Goal: Transaction & Acquisition: Subscribe to service/newsletter

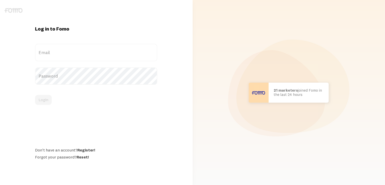
click at [194, 34] on div "Scott in San Francisco bought Sweet Ass Sunglasses 37 seconds ago Mr. Bean in E…" at bounding box center [289, 92] width 193 height 185
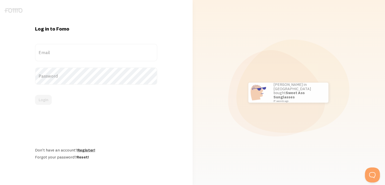
click at [85, 151] on link "Register!" at bounding box center [86, 149] width 18 height 5
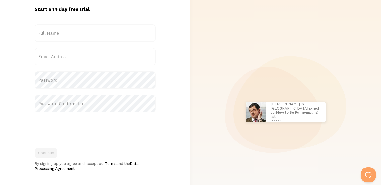
click at [70, 33] on label "Full Name" at bounding box center [95, 33] width 121 height 18
click at [70, 33] on input "Full Name" at bounding box center [95, 33] width 121 height 18
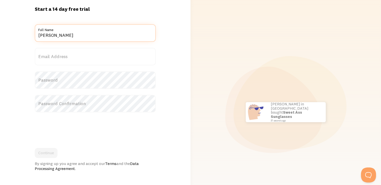
type input "[PERSON_NAME]"
click at [66, 57] on label "Email Address" at bounding box center [95, 57] width 121 height 18
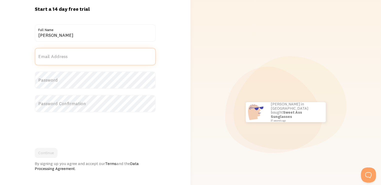
click at [66, 57] on input "Email Address" at bounding box center [95, 57] width 121 height 18
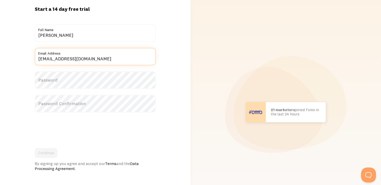
type input "[EMAIL_ADDRESS][DOMAIN_NAME]"
click at [72, 81] on label "Password" at bounding box center [95, 80] width 121 height 18
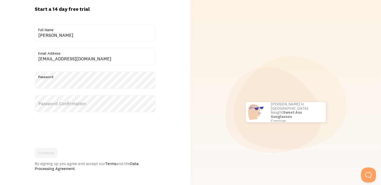
click at [75, 105] on label "Password Confirmation" at bounding box center [95, 104] width 121 height 18
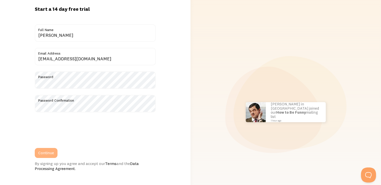
click at [53, 151] on button "Continue" at bounding box center [46, 153] width 23 height 10
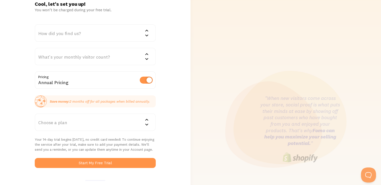
scroll to position [18, 0]
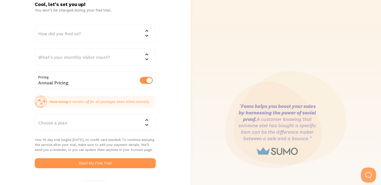
click at [150, 78] on label at bounding box center [146, 80] width 13 height 7
click at [150, 78] on input "checkbox" at bounding box center [146, 80] width 13 height 7
checkbox input "false"
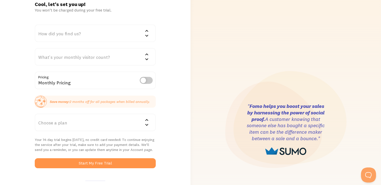
click at [139, 58] on div "What's your monthly visitor count?" at bounding box center [95, 57] width 121 height 18
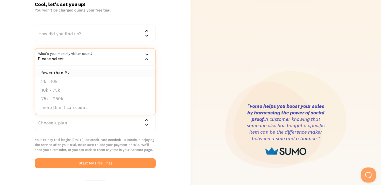
click at [127, 70] on li "fewer than 2k" at bounding box center [95, 73] width 120 height 9
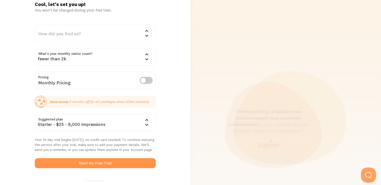
click at [111, 34] on div "How did you find us?" at bounding box center [95, 34] width 121 height 18
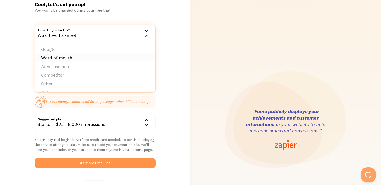
scroll to position [8, 0]
click at [87, 77] on li "Other" at bounding box center [95, 76] width 120 height 9
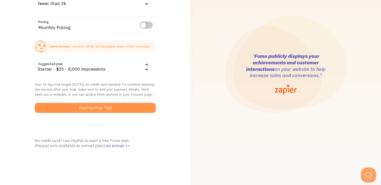
scroll to position [71, 0]
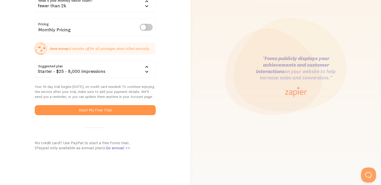
click at [116, 74] on div "Starter - $25 - 8,000 impressions" at bounding box center [95, 70] width 121 height 18
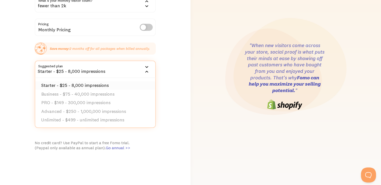
click at [108, 81] on li "Starter - $25 - 8,000 impressions" at bounding box center [95, 85] width 120 height 9
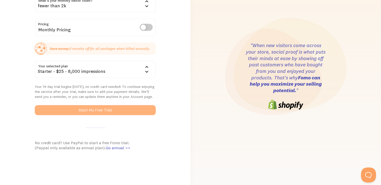
click at [99, 108] on button "Start My Free Trial" at bounding box center [95, 110] width 121 height 10
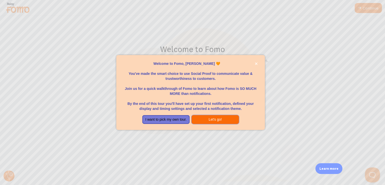
click at [199, 120] on button "Let's go!" at bounding box center [215, 119] width 47 height 9
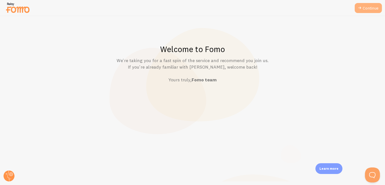
click at [365, 11] on link "Continue" at bounding box center [368, 8] width 27 height 10
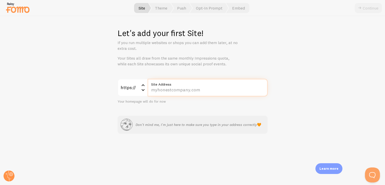
click at [209, 91] on input "Site Address" at bounding box center [208, 88] width 120 height 18
paste input "[DOMAIN_NAME][URL]"
type input "[DOMAIN_NAME][URL]"
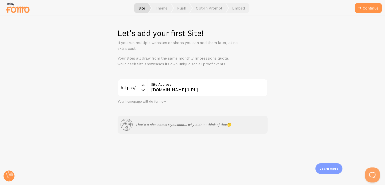
click at [215, 86] on label "Site Address" at bounding box center [208, 83] width 120 height 9
click at [215, 86] on input "[DOMAIN_NAME][URL]" at bounding box center [208, 88] width 120 height 18
click at [226, 108] on div "https:// https:// https:// http:// [DOMAIN_NAME][URL] Site Address Your homepag…" at bounding box center [193, 106] width 150 height 55
click at [362, 11] on button "Continue" at bounding box center [368, 8] width 27 height 10
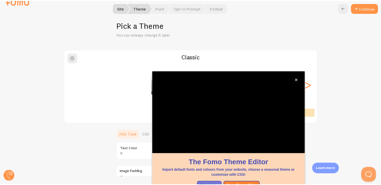
scroll to position [42, 0]
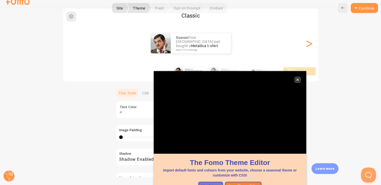
click at [299, 80] on icon "close," at bounding box center [297, 79] width 3 height 3
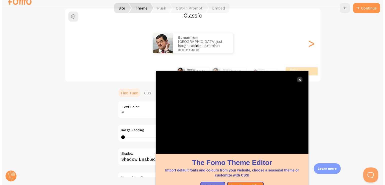
scroll to position [0, 0]
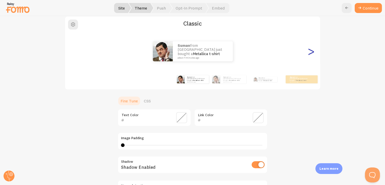
click at [309, 50] on div ">" at bounding box center [311, 51] width 6 height 36
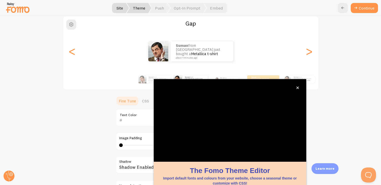
click at [75, 59] on div "Suman from [GEOGRAPHIC_DATA] just bought a Metallica t-shirt about 4 minutes ago" at bounding box center [190, 51] width 255 height 20
click at [297, 87] on icon "close," at bounding box center [297, 88] width 3 height 3
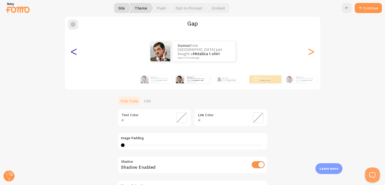
click at [73, 51] on div "<" at bounding box center [74, 51] width 6 height 36
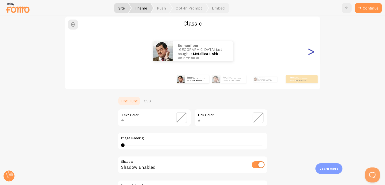
click at [312, 55] on div ">" at bounding box center [311, 51] width 6 height 36
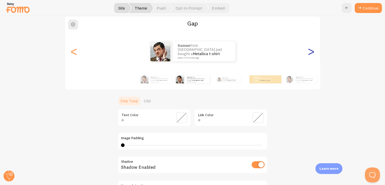
click at [312, 55] on div ">" at bounding box center [311, 51] width 6 height 36
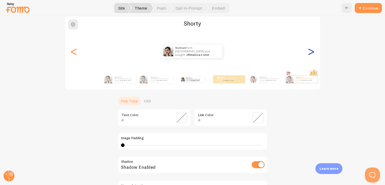
click at [312, 55] on div ">" at bounding box center [311, 51] width 6 height 36
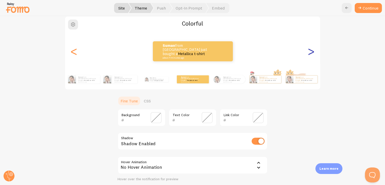
click at [312, 55] on div ">" at bounding box center [311, 51] width 6 height 36
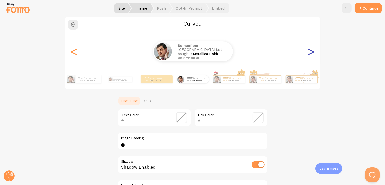
click at [312, 55] on div ">" at bounding box center [311, 51] width 6 height 36
type input "0"
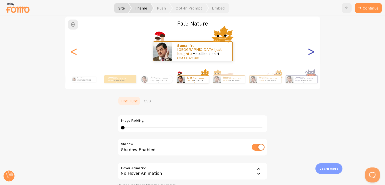
click at [312, 55] on div ">" at bounding box center [311, 51] width 6 height 36
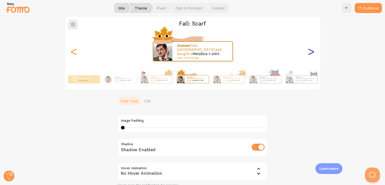
click at [312, 55] on div ">" at bounding box center [311, 51] width 6 height 36
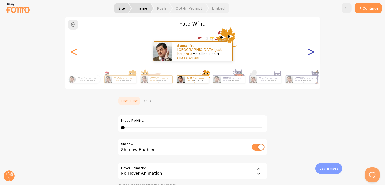
click at [312, 55] on div ">" at bounding box center [311, 51] width 6 height 36
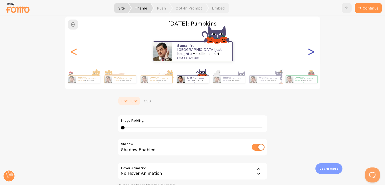
click at [312, 55] on div ">" at bounding box center [311, 51] width 6 height 36
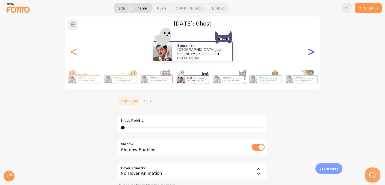
click at [312, 55] on div ">" at bounding box center [311, 51] width 6 height 36
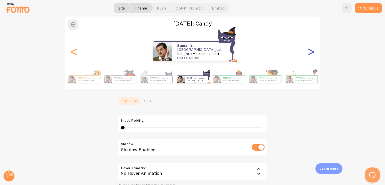
click at [312, 55] on div ">" at bounding box center [311, 51] width 6 height 36
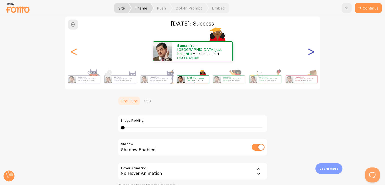
click at [312, 55] on div ">" at bounding box center [311, 51] width 6 height 36
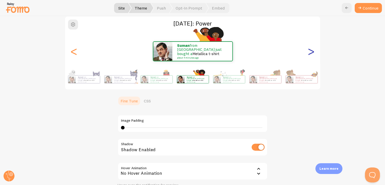
click at [312, 55] on div ">" at bounding box center [311, 51] width 6 height 36
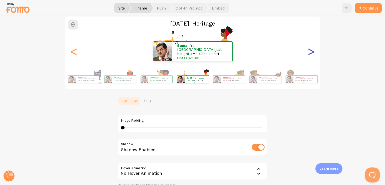
click at [312, 55] on div ">" at bounding box center [311, 51] width 6 height 36
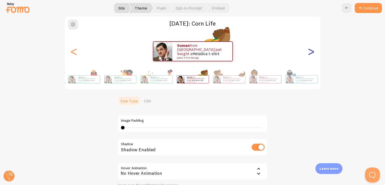
click at [312, 55] on div ">" at bounding box center [311, 51] width 6 height 36
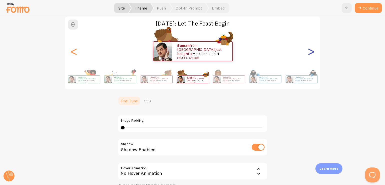
click at [312, 55] on div ">" at bounding box center [311, 51] width 6 height 36
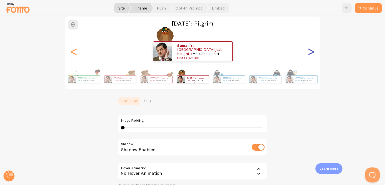
click at [312, 55] on div ">" at bounding box center [311, 51] width 6 height 36
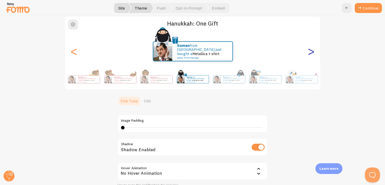
click at [312, 55] on div ">" at bounding box center [311, 51] width 6 height 36
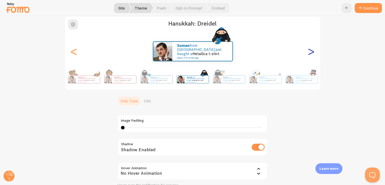
click at [312, 55] on div ">" at bounding box center [311, 51] width 6 height 36
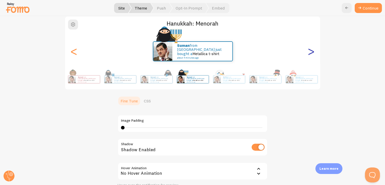
click at [312, 55] on div ">" at bounding box center [311, 51] width 6 height 36
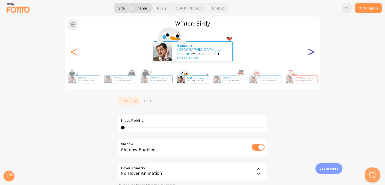
click at [312, 55] on div ">" at bounding box center [311, 51] width 6 height 36
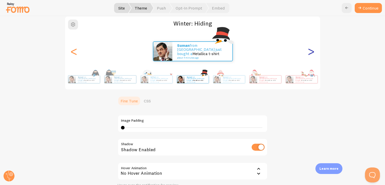
click at [312, 55] on div ">" at bounding box center [311, 51] width 6 height 36
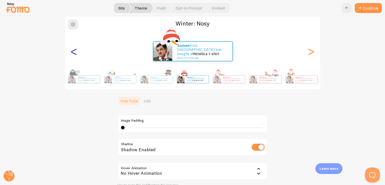
click at [74, 57] on div "<" at bounding box center [74, 51] width 6 height 36
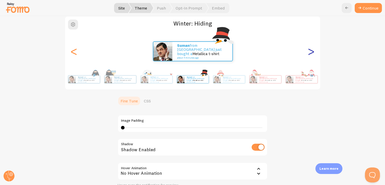
click at [308, 55] on div ">" at bounding box center [311, 51] width 6 height 36
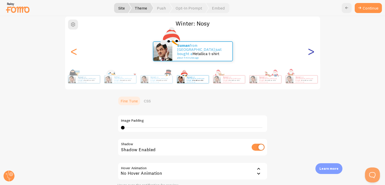
click at [308, 55] on div ">" at bounding box center [311, 51] width 6 height 36
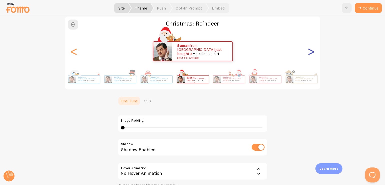
click at [308, 55] on div ">" at bounding box center [311, 51] width 6 height 36
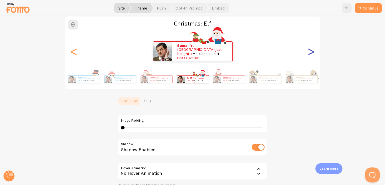
click at [308, 55] on div ">" at bounding box center [311, 51] width 6 height 36
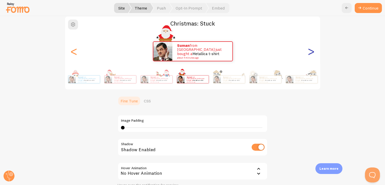
click at [308, 55] on div ">" at bounding box center [311, 51] width 6 height 36
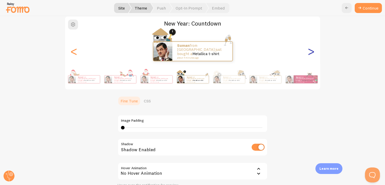
click at [308, 55] on div ">" at bounding box center [311, 51] width 6 height 36
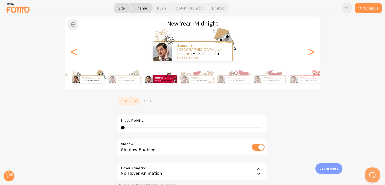
click at [156, 83] on div "Suman from [GEOGRAPHIC_DATA] just bought a Metallica t-shirt about 4 minutes ago" at bounding box center [161, 79] width 32 height 14
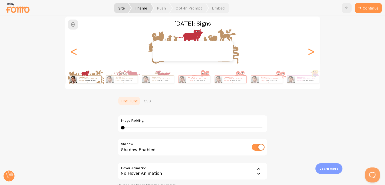
click at [89, 73] on div "Suman from [GEOGRAPHIC_DATA] just bought a Metallica t-shirt about 4 minutes ag…" at bounding box center [192, 79] width 287 height 20
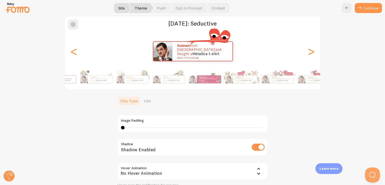
click at [382, 38] on div "Pick a Theme You can always change it later [DATE]: Seductive Suman from [GEOGR…" at bounding box center [192, 100] width 385 height 169
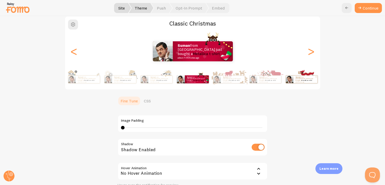
click at [197, 70] on div "Suman from [GEOGRAPHIC_DATA] just bought a Metallica t-shirt about 4 minutes ag…" at bounding box center [192, 79] width 287 height 20
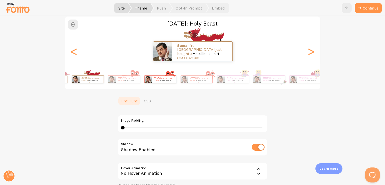
click at [162, 85] on div "Suman from [GEOGRAPHIC_DATA] just bought a Metallica t-shirt about 4 minutes ago" at bounding box center [160, 79] width 32 height 14
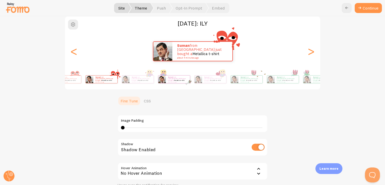
click at [165, 69] on div "[DATE]: [PERSON_NAME] from [GEOGRAPHIC_DATA] just bought a Metallica t-shirt ab…" at bounding box center [193, 53] width 256 height 74
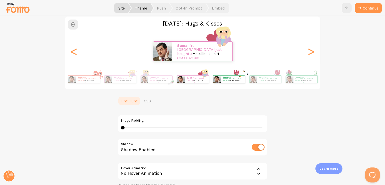
click at [229, 81] on small "about 4 minutes ago" at bounding box center [233, 81] width 20 height 1
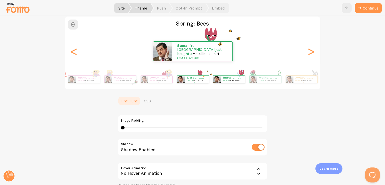
click at [229, 81] on div "Suman from [GEOGRAPHIC_DATA] just bought a Metallica t-shirt about 4 minutes ago" at bounding box center [233, 80] width 24 height 8
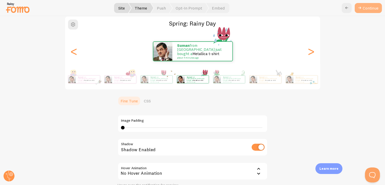
click at [361, 9] on icon at bounding box center [360, 8] width 6 height 6
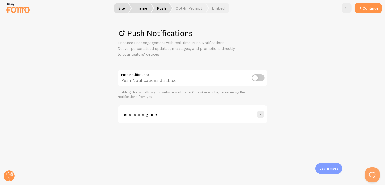
click at [256, 79] on input "checkbox" at bounding box center [258, 77] width 13 height 7
checkbox input "true"
click at [241, 113] on div "Installation guide" at bounding box center [192, 114] width 149 height 18
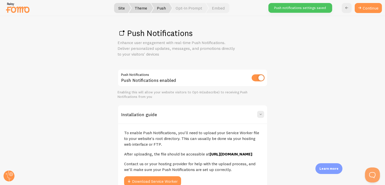
scroll to position [64, 0]
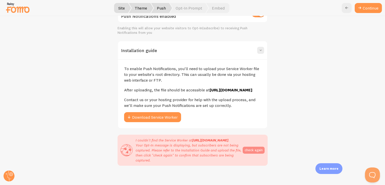
click at [253, 154] on button "check again" at bounding box center [254, 150] width 22 height 7
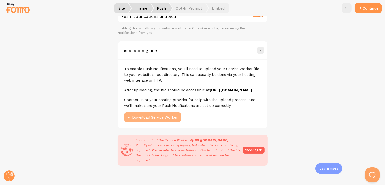
click at [143, 122] on button "Download Service Worker" at bounding box center [152, 117] width 57 height 10
